Goal: Information Seeking & Learning: Check status

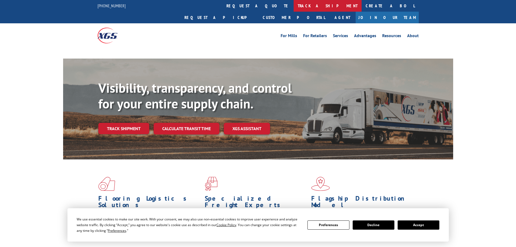
click at [294, 4] on link "track a shipment" at bounding box center [328, 6] width 68 height 12
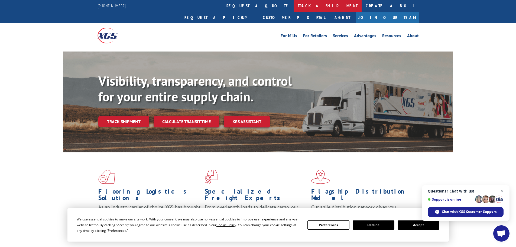
click at [294, 8] on link "track a shipment" at bounding box center [328, 6] width 68 height 12
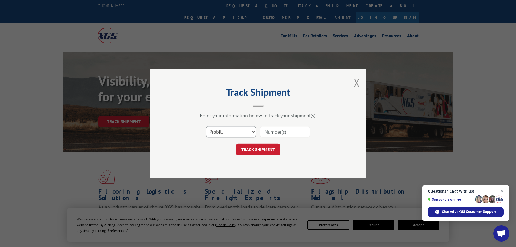
click at [222, 129] on select "Select category... Probill BOL PO" at bounding box center [231, 131] width 50 height 11
select select "bol"
click at [206, 126] on select "Select category... Probill BOL PO" at bounding box center [231, 131] width 50 height 11
drag, startPoint x: 278, startPoint y: 119, endPoint x: 278, endPoint y: 125, distance: 5.7
click at [278, 123] on div "Enter your information below to track your shipment(s). Select category... Prob…" at bounding box center [258, 133] width 162 height 43
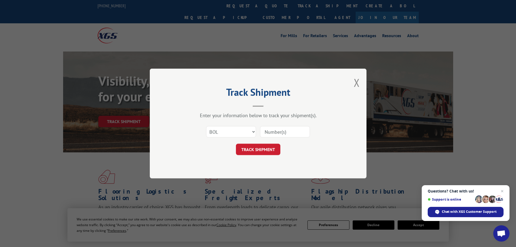
click at [278, 129] on input at bounding box center [285, 131] width 50 height 11
paste input "041379813"
type input "041379813"
click at [267, 147] on button "TRACK SHIPMENT" at bounding box center [258, 149] width 44 height 11
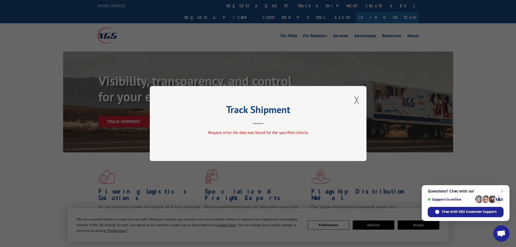
click at [360, 101] on div "Track Shipment Request error: No data was found for the specified criteria." at bounding box center [258, 123] width 217 height 75
click at [356, 101] on button "Close modal" at bounding box center [357, 100] width 6 height 14
